Goal: Task Accomplishment & Management: Complete application form

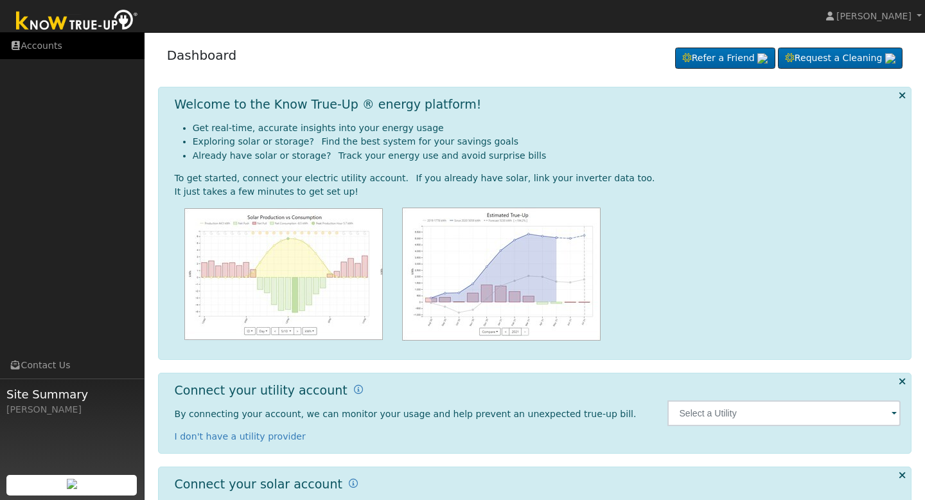
click at [83, 42] on link "Accounts" at bounding box center [72, 46] width 144 height 26
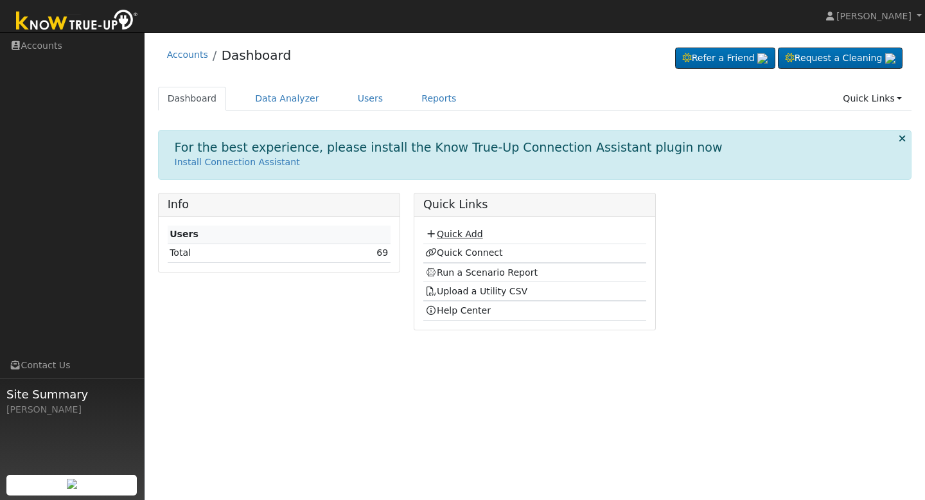
click at [457, 232] on link "Quick Add" at bounding box center [453, 234] width 57 height 10
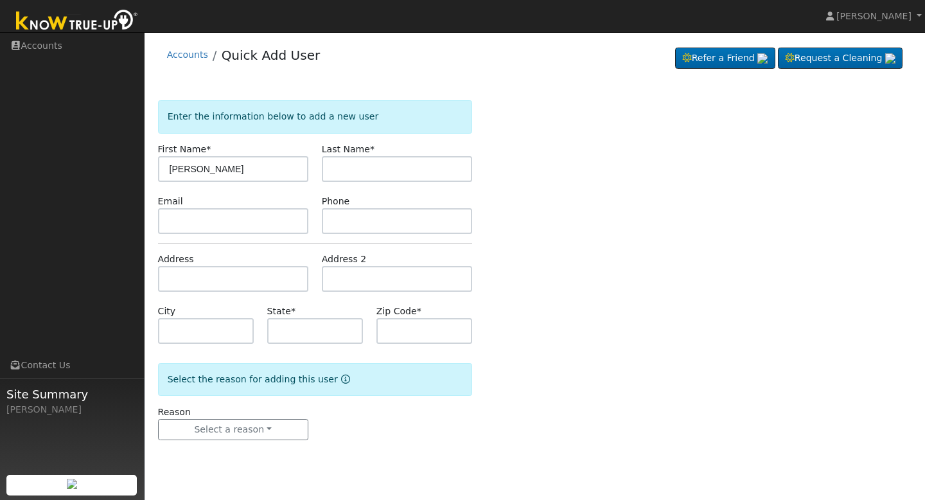
type input "[PERSON_NAME]"
type input "Solrzano"
type input "1460 East Cypress Avenue"
type input "Reedley"
type input "CA"
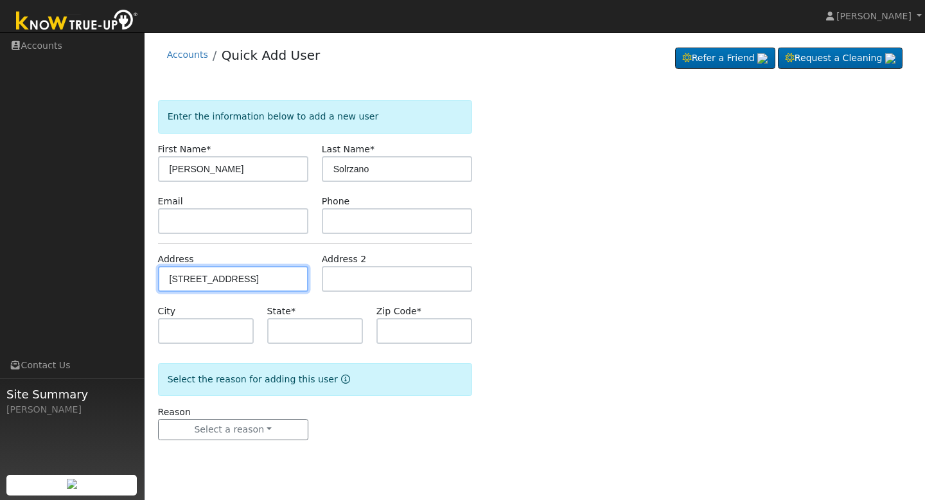
type input "93654"
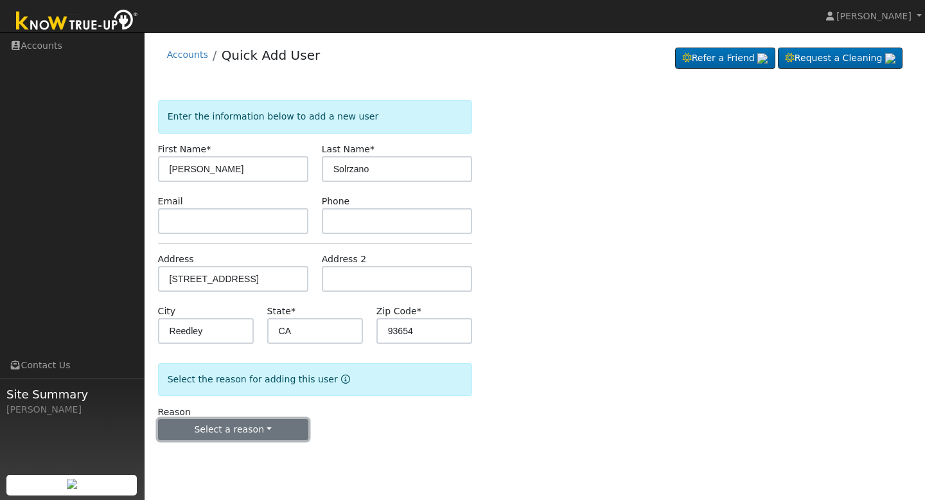
click at [259, 426] on button "Select a reason" at bounding box center [233, 430] width 150 height 22
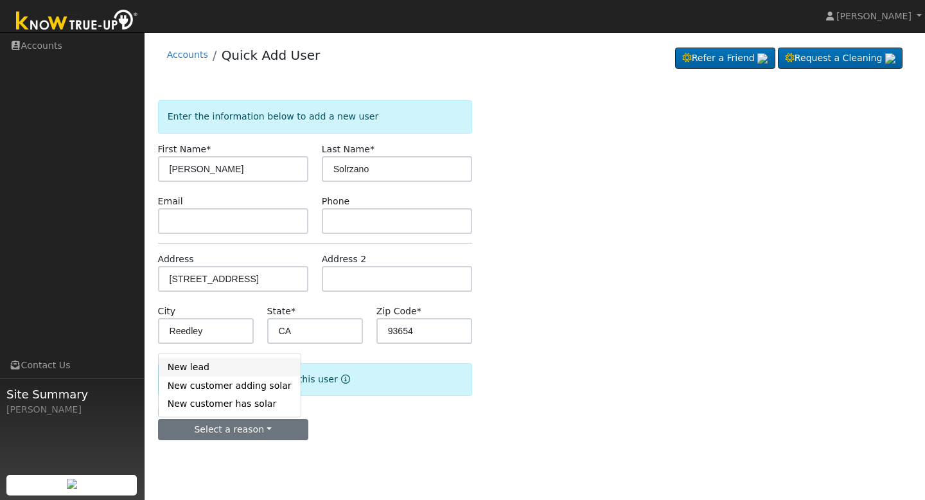
click at [231, 372] on link "New lead" at bounding box center [230, 367] width 142 height 18
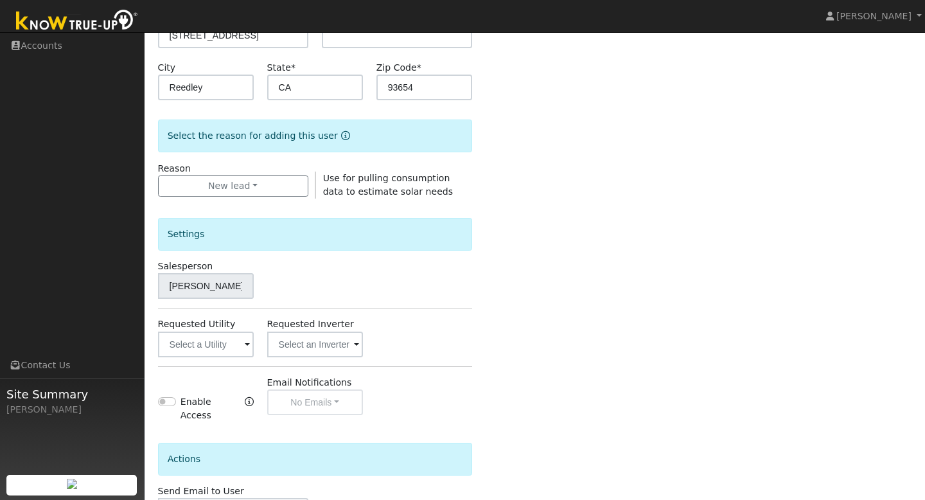
scroll to position [281, 0]
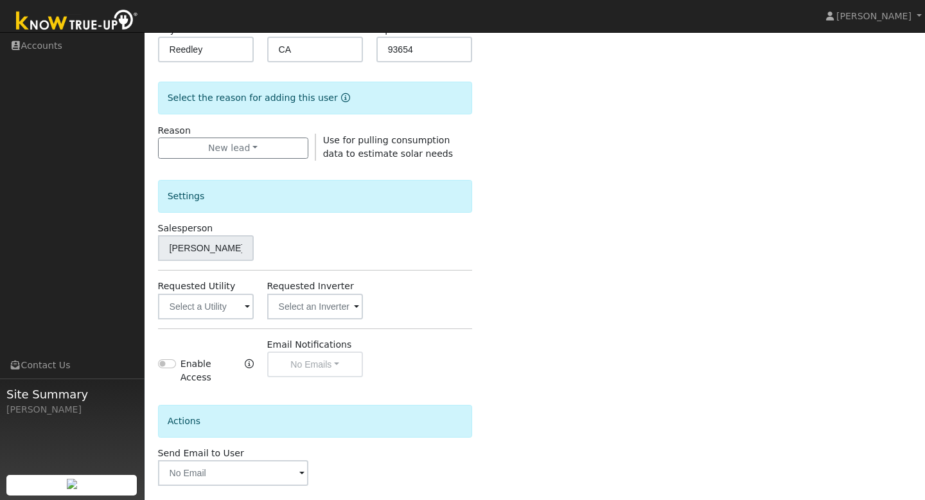
click at [248, 308] on span at bounding box center [247, 307] width 5 height 15
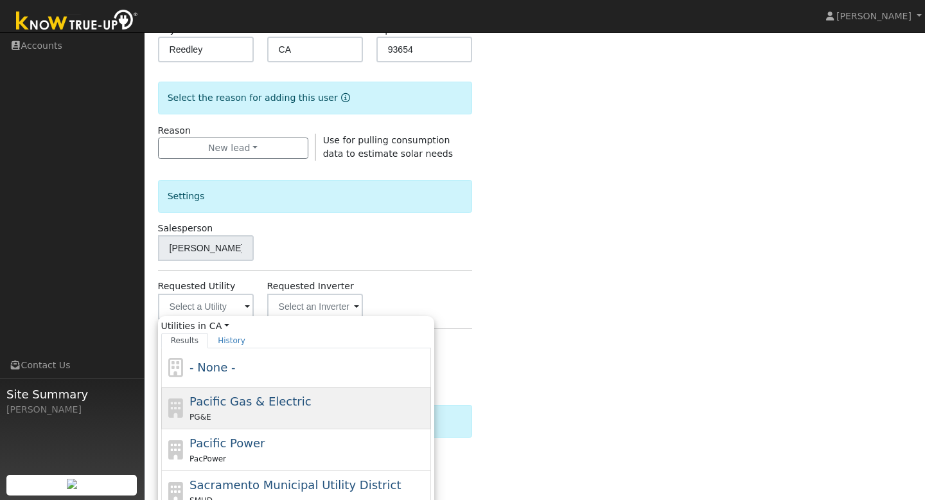
click at [243, 404] on span "Pacific Gas & Electric" at bounding box center [249, 400] width 121 height 13
type input "Pacific Gas & Electric"
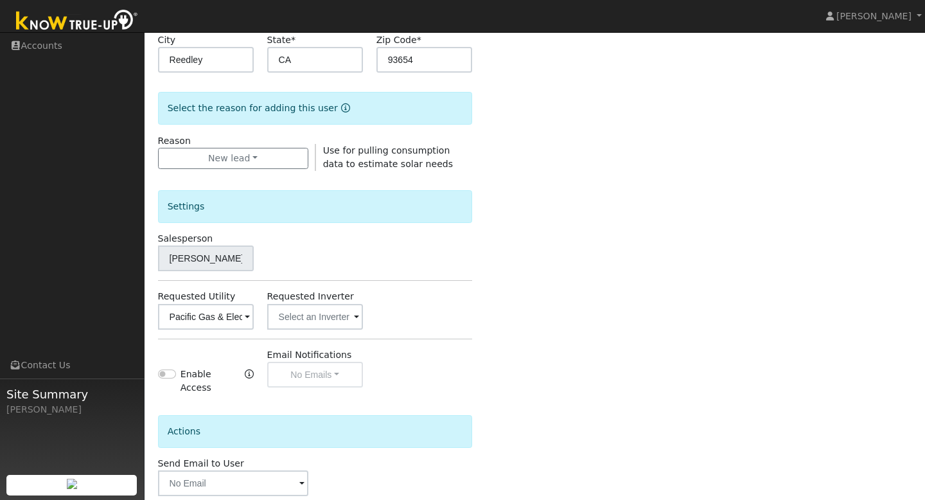
scroll to position [332, 0]
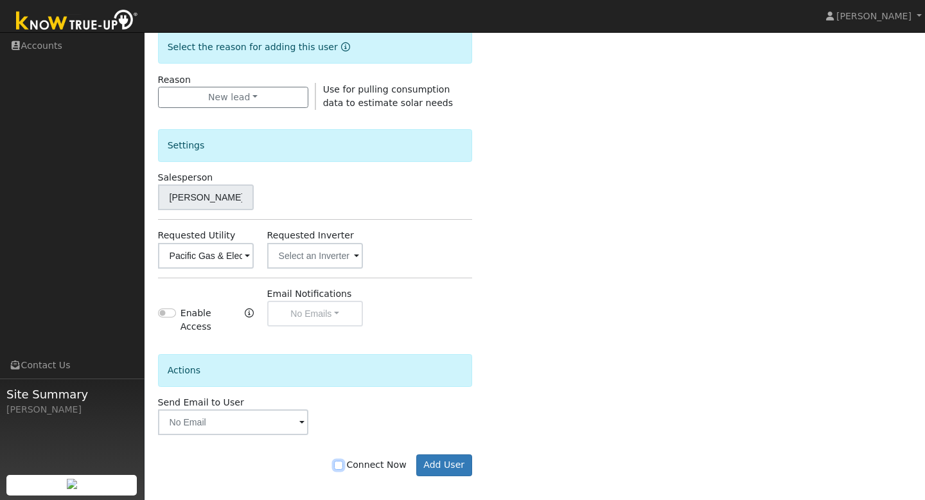
click at [343, 460] on input "Connect Now" at bounding box center [338, 464] width 9 height 9
checkbox input "true"
click at [444, 460] on button "Add User" at bounding box center [444, 465] width 56 height 22
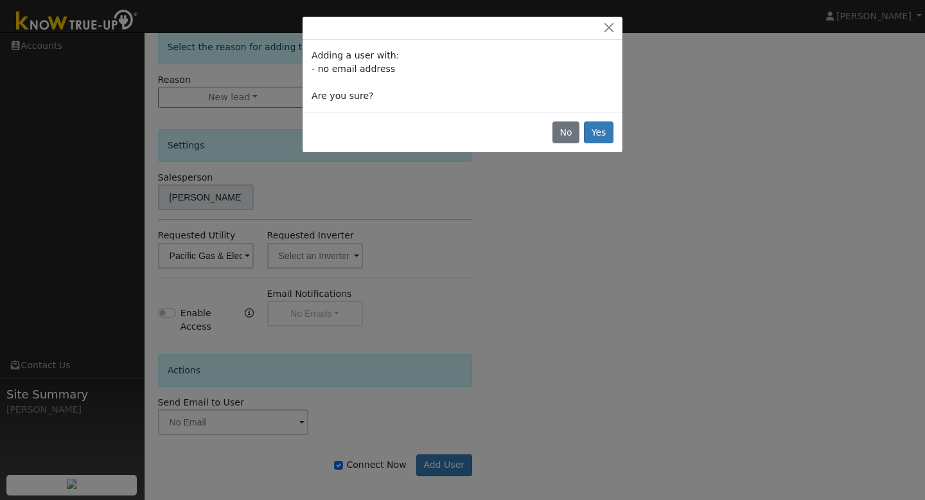
click at [600, 119] on div "No Yes" at bounding box center [462, 132] width 320 height 40
click at [603, 135] on button "Yes" at bounding box center [599, 132] width 30 height 22
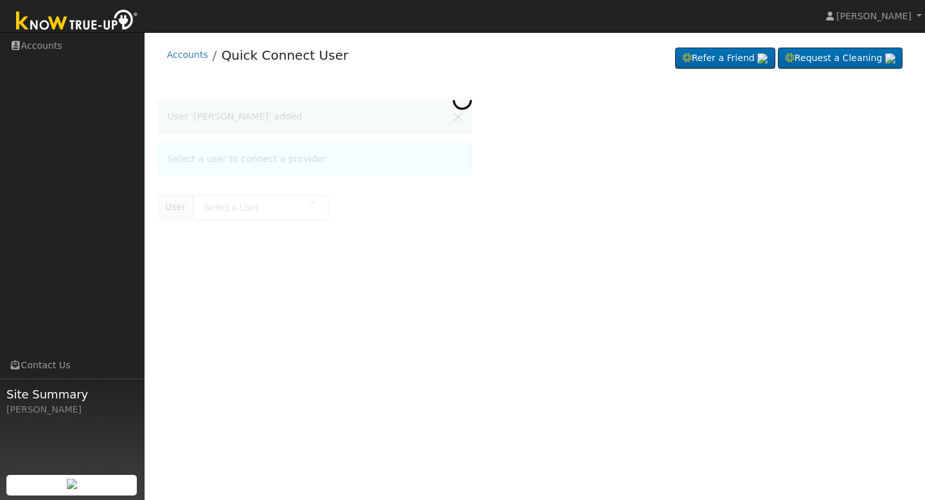
type input "[PERSON_NAME]"
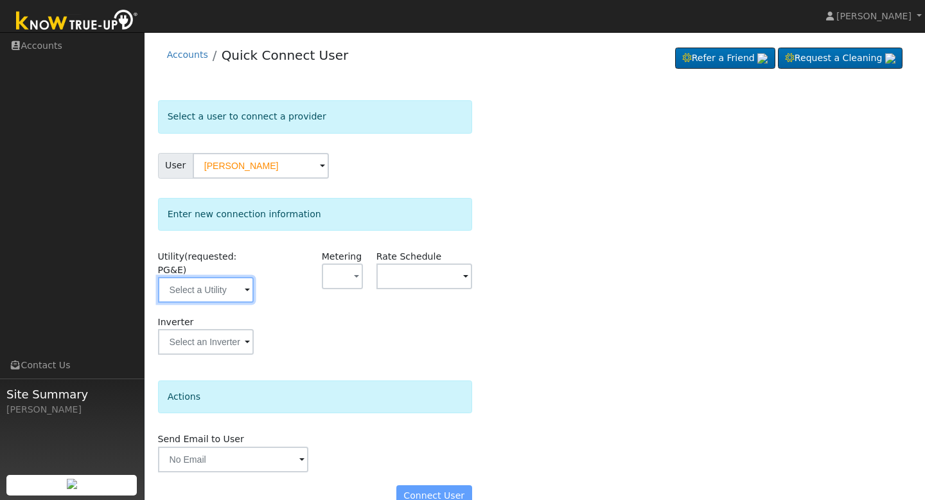
click at [227, 295] on input "text" at bounding box center [206, 290] width 96 height 26
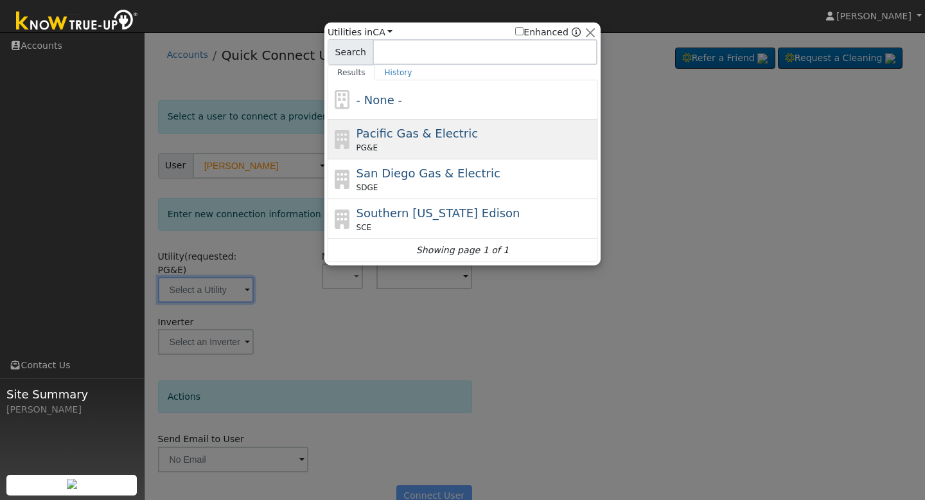
click at [403, 140] on div "Pacific Gas & Electric PG&E" at bounding box center [475, 139] width 238 height 29
type input "PG&E"
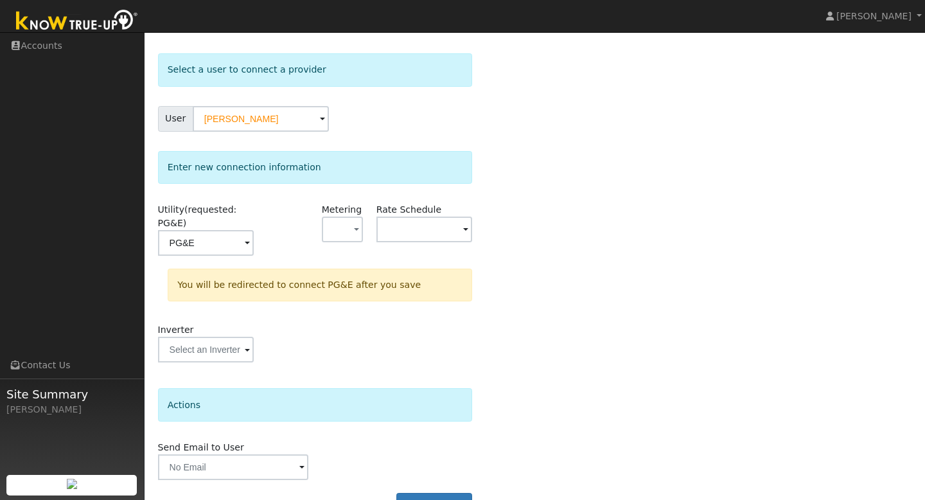
scroll to position [80, 0]
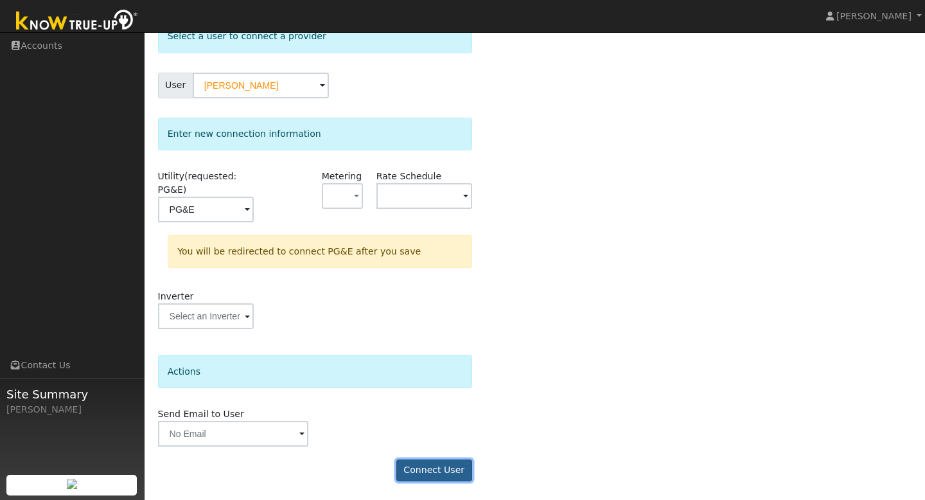
click at [413, 471] on button "Connect User" at bounding box center [434, 470] width 76 height 22
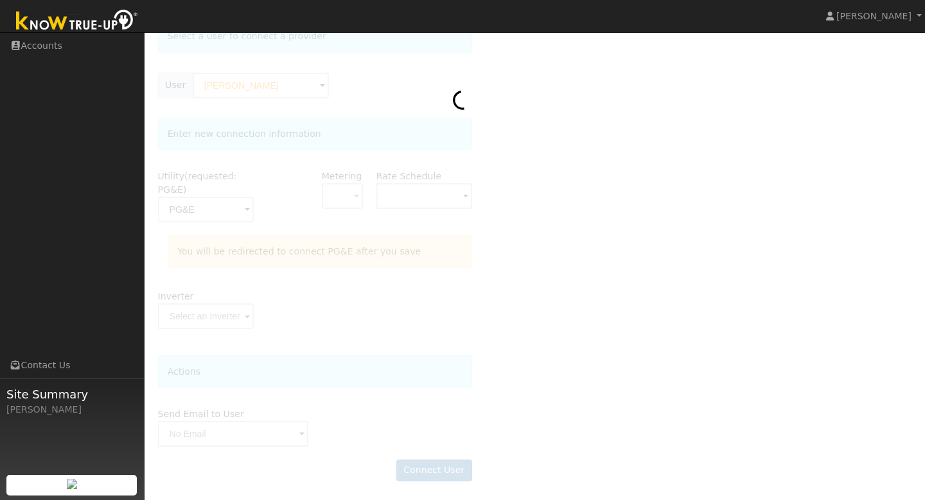
click at [51, 18] on img at bounding box center [77, 21] width 135 height 29
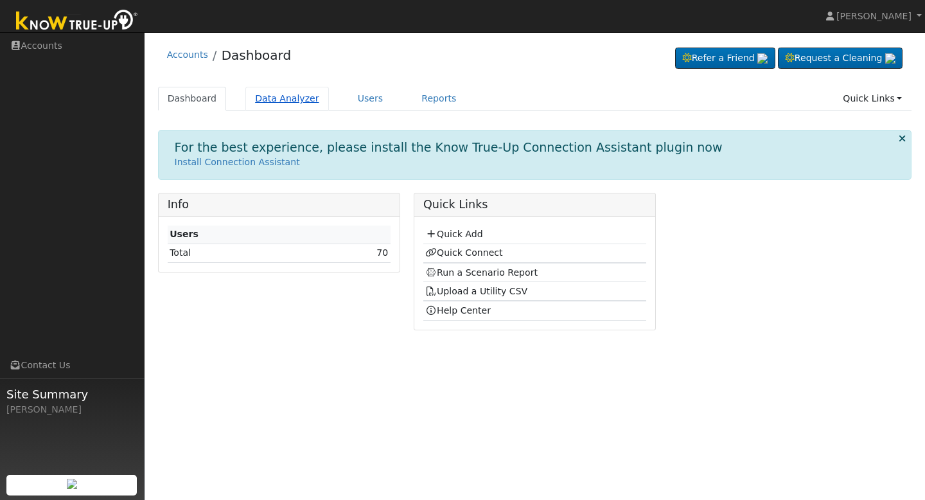
click at [309, 98] on link "Data Analyzer" at bounding box center [286, 99] width 83 height 24
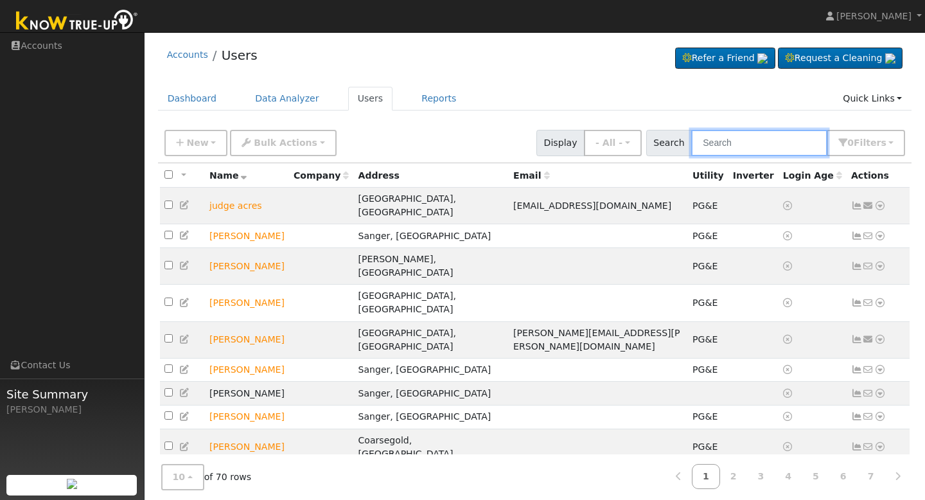
click at [720, 150] on input "text" at bounding box center [759, 143] width 136 height 26
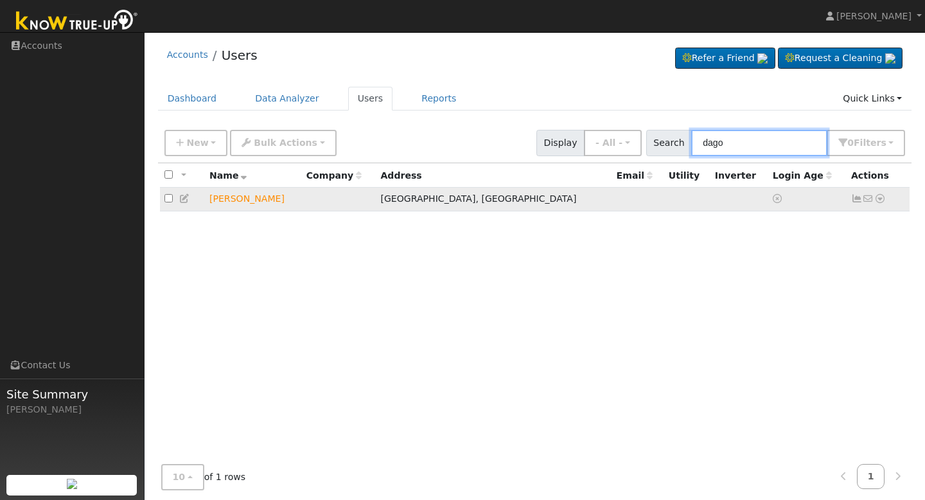
type input "dago"
click at [855, 200] on icon at bounding box center [857, 198] width 12 height 9
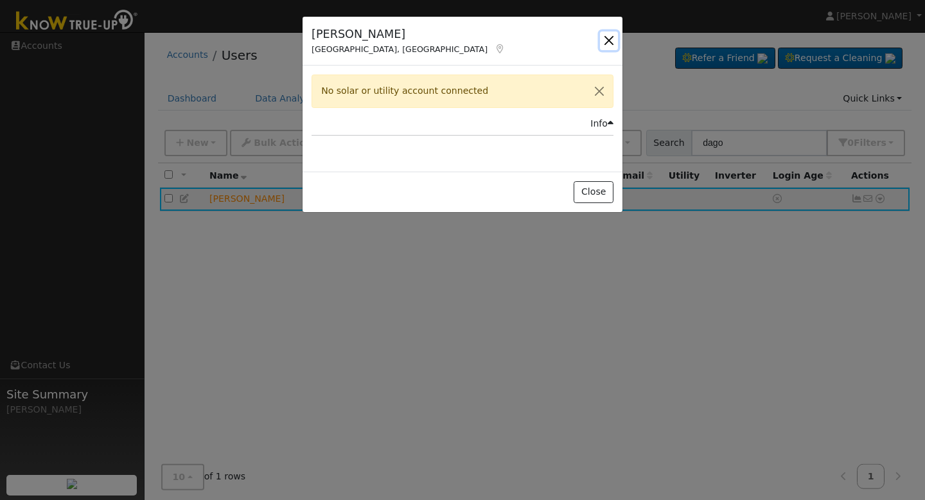
click at [608, 48] on button "button" at bounding box center [609, 40] width 18 height 18
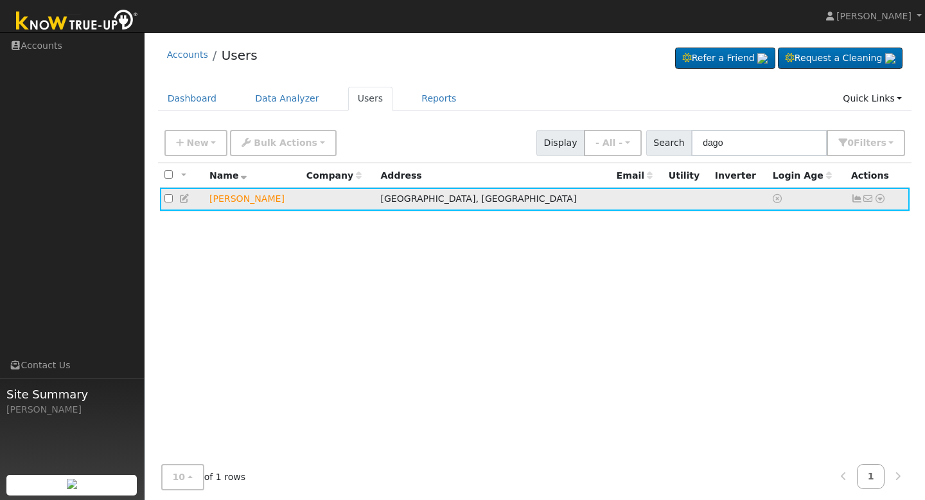
click at [877, 202] on icon at bounding box center [880, 198] width 12 height 9
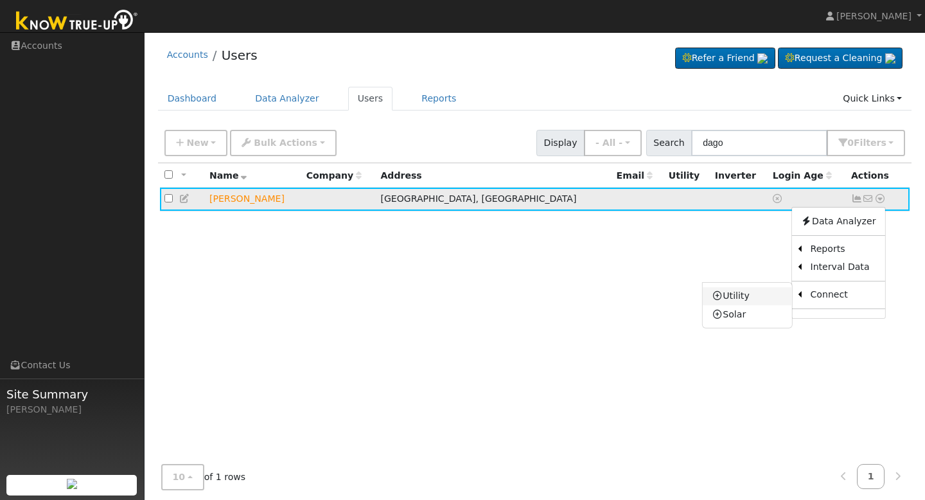
click at [763, 298] on link "Utility" at bounding box center [746, 296] width 89 height 18
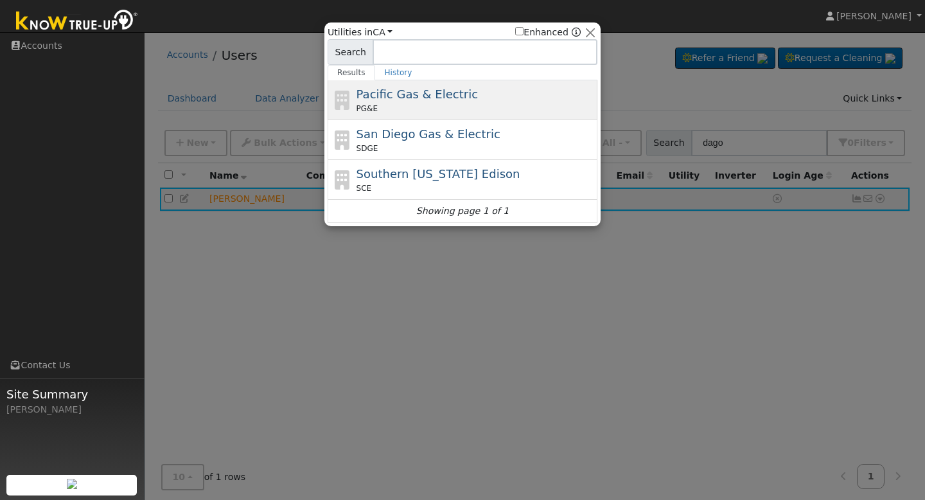
click at [497, 107] on div "PG&E" at bounding box center [475, 109] width 238 height 12
